Goal: Information Seeking & Learning: Check status

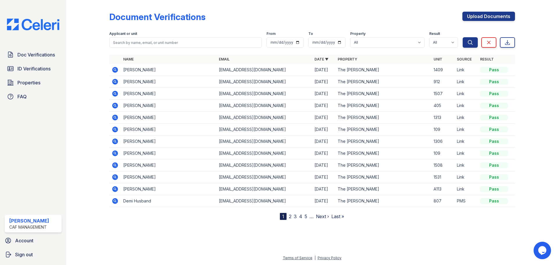
click at [116, 92] on icon at bounding box center [115, 94] width 6 height 6
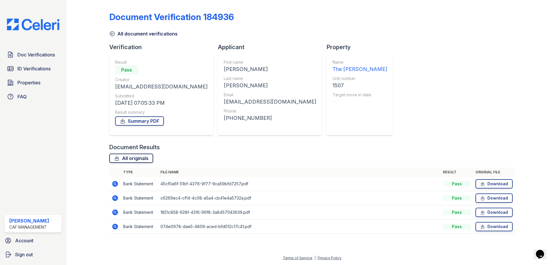
click at [144, 159] on link "All originals" at bounding box center [131, 157] width 44 height 9
click at [43, 54] on span "Doc Verifications" at bounding box center [35, 54] width 37 height 7
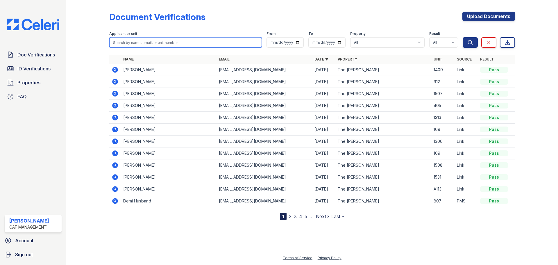
click at [164, 42] on input "search" at bounding box center [185, 42] width 153 height 10
type input "1507"
click at [462, 37] on button "Search" at bounding box center [469, 42] width 15 height 10
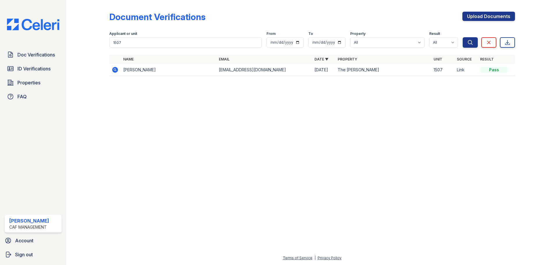
drag, startPoint x: 139, startPoint y: 108, endPoint x: 20, endPoint y: 66, distance: 126.9
click at [139, 108] on div at bounding box center [312, 172] width 473 height 163
click at [24, 69] on span "ID Verifications" at bounding box center [33, 68] width 33 height 7
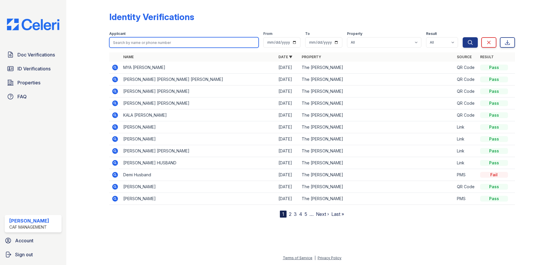
click at [130, 40] on input "search" at bounding box center [183, 42] width 149 height 10
type input "1507"
click at [462, 37] on button "Search" at bounding box center [469, 42] width 15 height 10
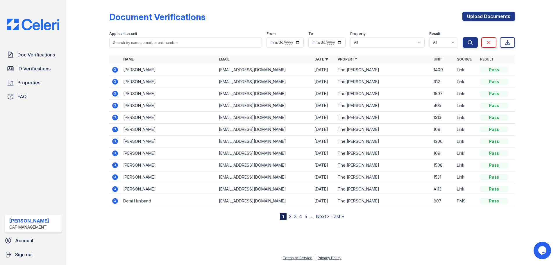
click at [116, 80] on icon at bounding box center [115, 81] width 7 height 7
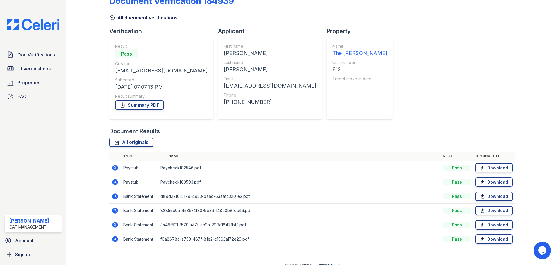
scroll to position [23, 0]
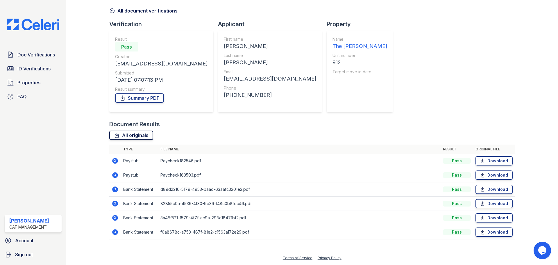
click at [146, 133] on link "All originals" at bounding box center [131, 134] width 44 height 9
click at [143, 136] on link "All originals" at bounding box center [131, 134] width 44 height 9
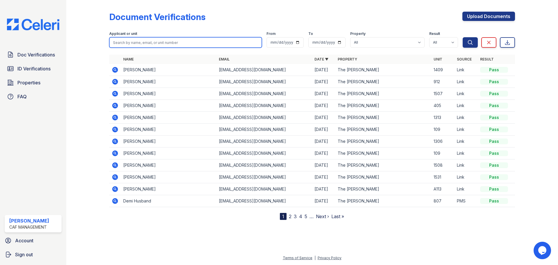
click at [157, 41] on input "search" at bounding box center [185, 42] width 153 height 10
type input "tan"
click at [462, 37] on button "Search" at bounding box center [469, 42] width 15 height 10
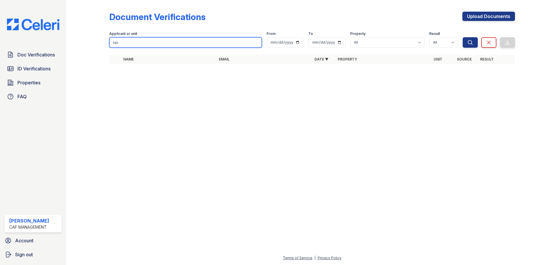
drag, startPoint x: 127, startPoint y: 42, endPoint x: 85, endPoint y: 40, distance: 42.1
click at [85, 40] on div "Document Verifications Upload Documents Filter Applicant or unit tan From To Pr…" at bounding box center [312, 39] width 473 height 79
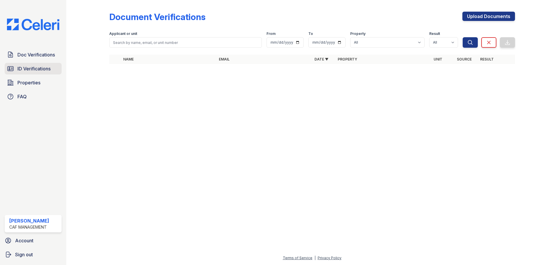
click at [38, 69] on span "ID Verifications" at bounding box center [33, 68] width 33 height 7
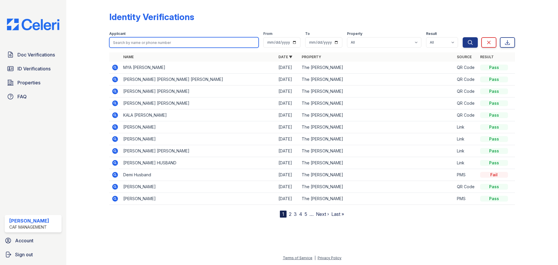
click at [128, 43] on input "search" at bounding box center [183, 42] width 149 height 10
type input "1424"
click at [462, 37] on button "Search" at bounding box center [469, 42] width 15 height 10
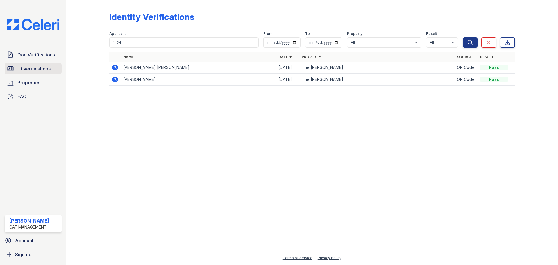
click at [33, 67] on span "ID Verifications" at bounding box center [33, 68] width 33 height 7
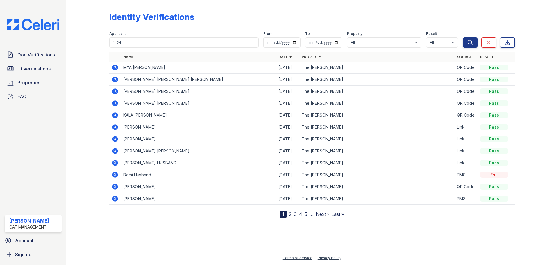
click at [33, 67] on span "ID Verifications" at bounding box center [33, 68] width 33 height 7
click at [212, 42] on input "search" at bounding box center [183, 42] width 149 height 10
click at [146, 42] on input "search" at bounding box center [183, 42] width 149 height 10
paste input "[PHONE_NUMBER]"
type input "[PHONE_NUMBER]"
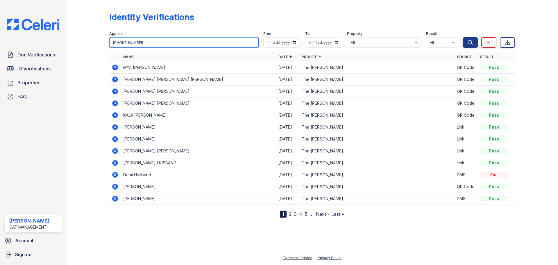
click at [462, 37] on button "Search" at bounding box center [469, 42] width 15 height 10
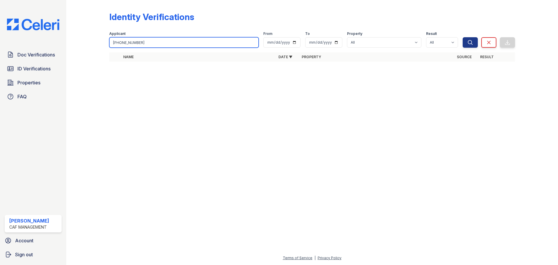
drag, startPoint x: 147, startPoint y: 41, endPoint x: 71, endPoint y: 40, distance: 76.1
click at [71, 40] on div "Identity Verifications Filter Applicant [PHONE_NUMBER] From To Property All The…" at bounding box center [312, 132] width 492 height 265
click at [23, 58] on span "Doc Verifications" at bounding box center [35, 54] width 37 height 7
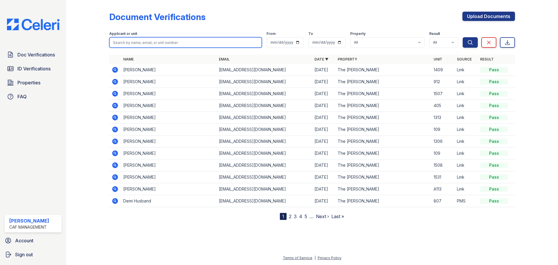
click at [141, 43] on input "search" at bounding box center [185, 42] width 153 height 10
paste input "[PHONE_NUMBER]"
type input "[PHONE_NUMBER]"
click at [462, 37] on button "Search" at bounding box center [469, 42] width 15 height 10
